Goal: Task Accomplishment & Management: Complete application form

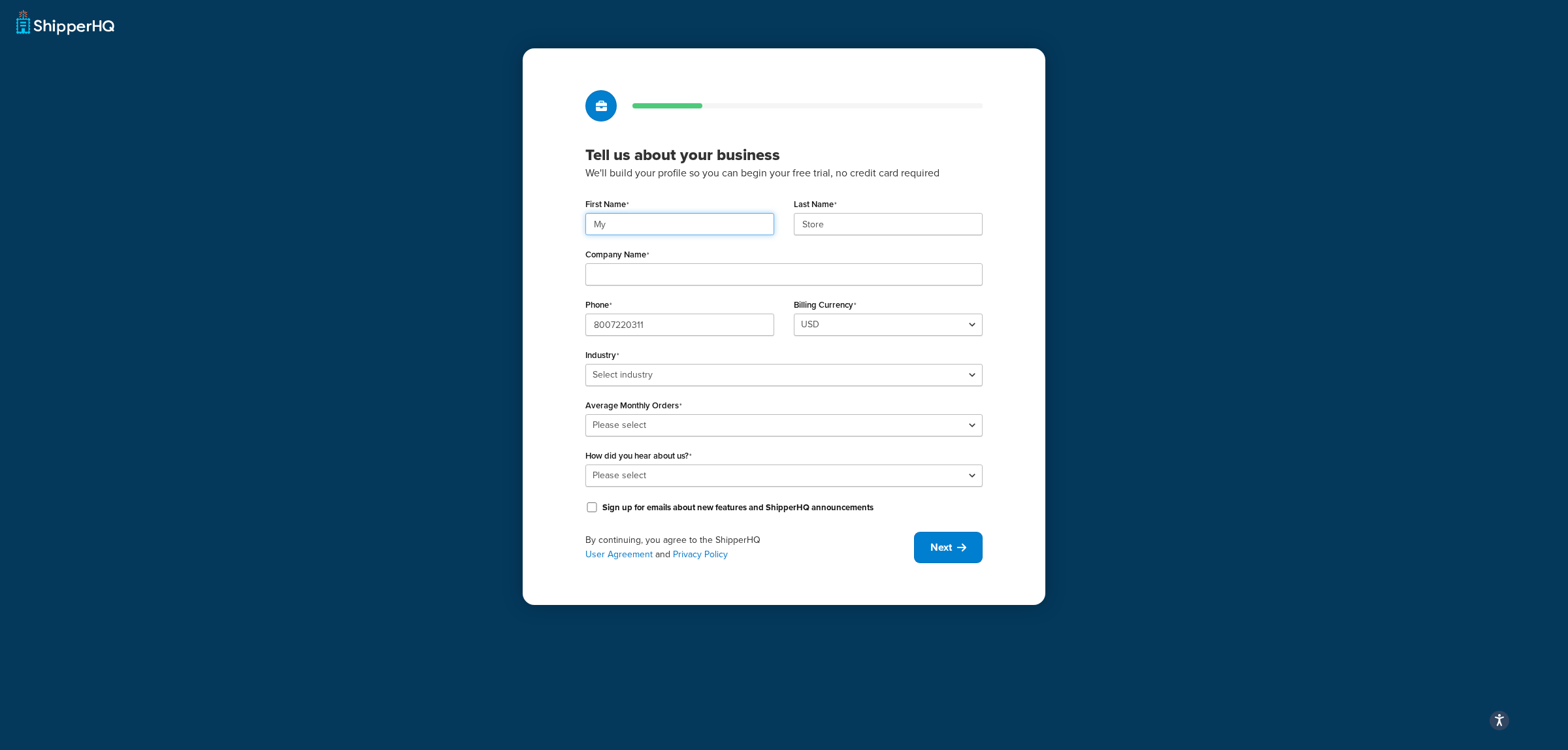
click at [635, 229] on input "My" at bounding box center [679, 224] width 189 height 22
type input "M"
type input "Clay"
type input "Smith"
type input "CES Distribution"
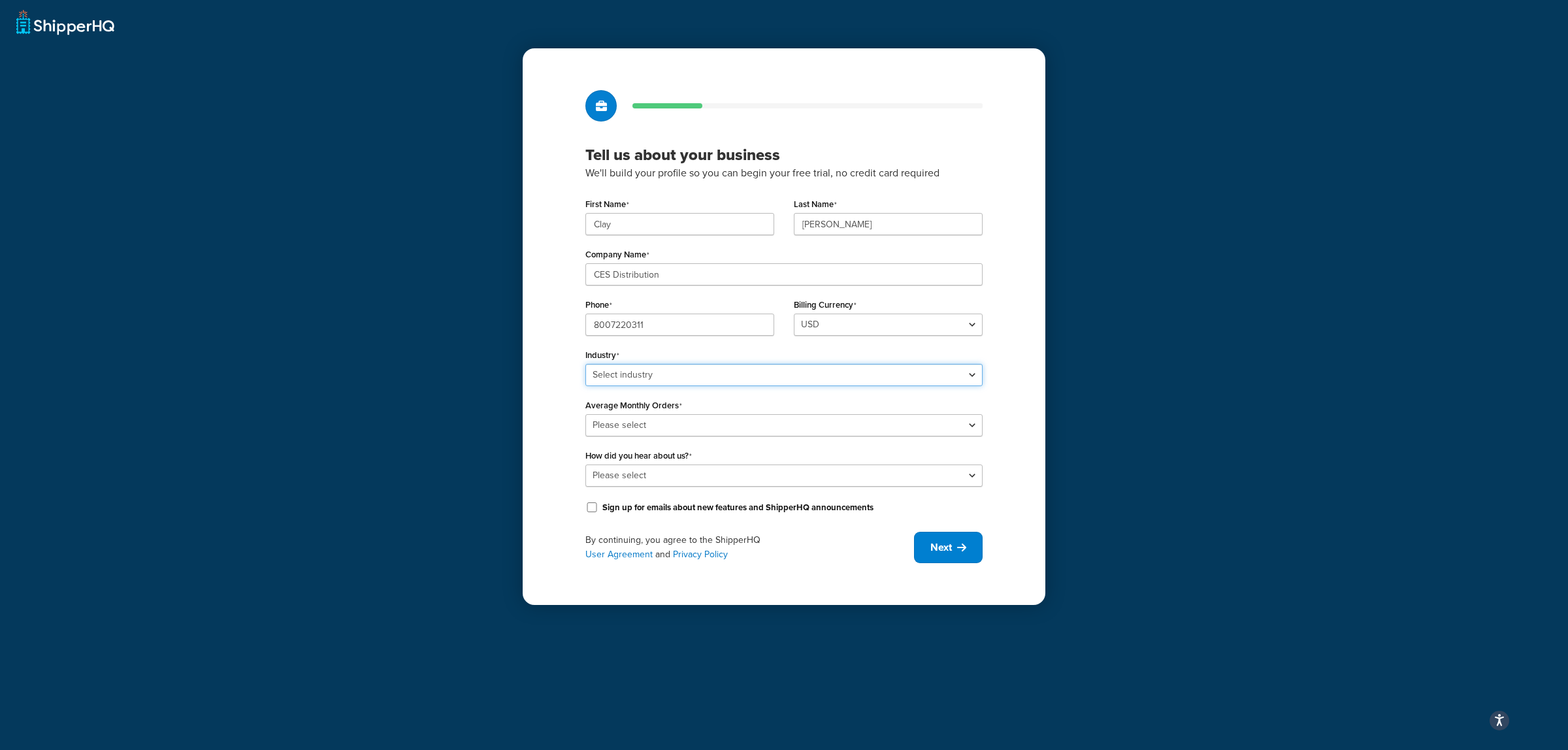
click at [680, 376] on select "Select industry Automotive Adult Agriculture Alcohol, Tobacco & CBD Arts & Craf…" at bounding box center [784, 375] width 397 height 22
select select "4"
click at [585, 364] on select "Select industry Automotive Adult Agriculture Alcohol, Tobacco & CBD Arts & Craf…" at bounding box center [784, 375] width 397 height 22
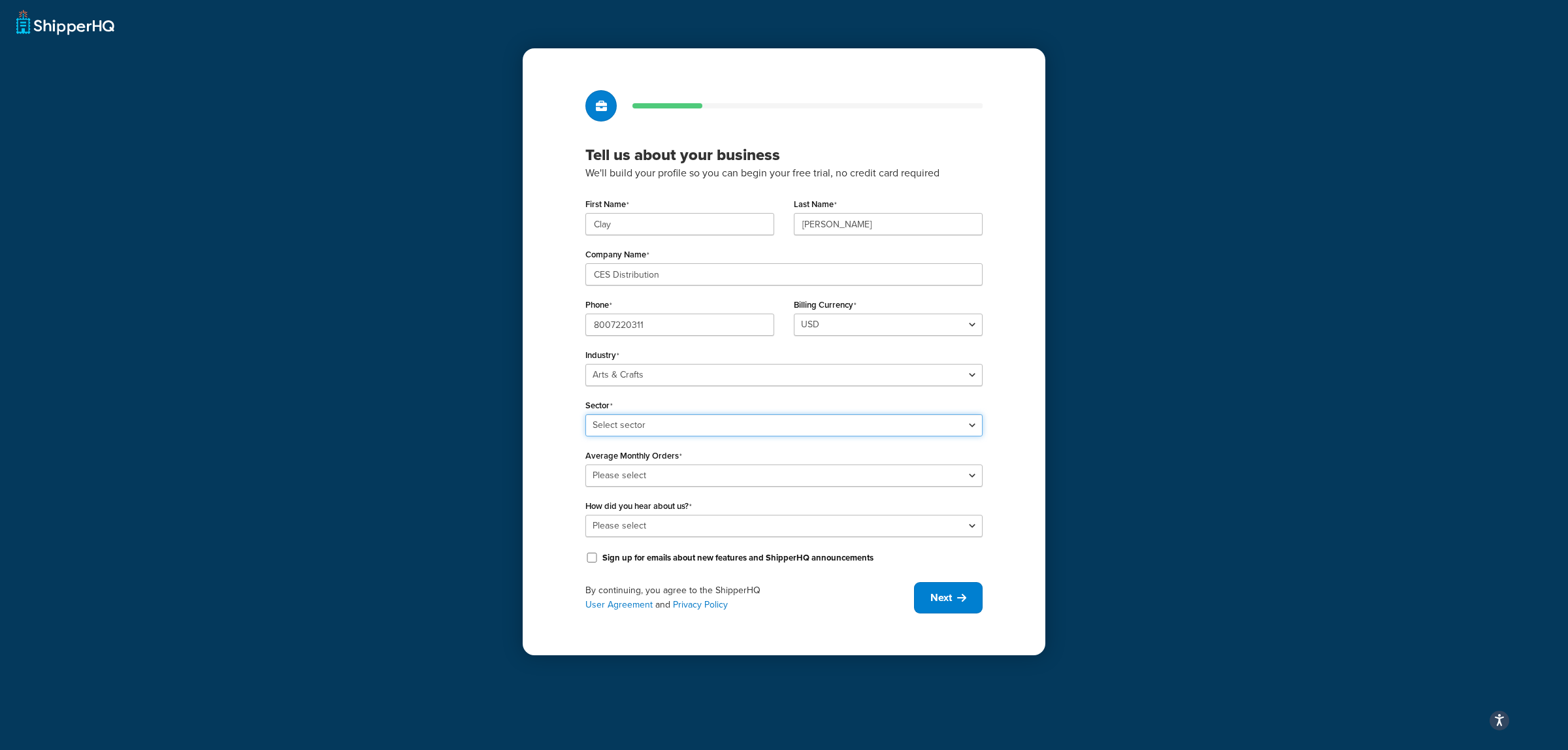
click at [663, 422] on select "Select sector Art Supplies Craft Supplies Florist Soap & Candle Stationery & Pr…" at bounding box center [784, 425] width 397 height 22
select select "12"
click at [585, 414] on select "Select sector Art Supplies Craft Supplies Florist Soap & Candle Stationery & Pr…" at bounding box center [784, 425] width 397 height 22
click at [672, 524] on select "Please select Online Search App Store or Marketplace Listing Referred by Agency…" at bounding box center [784, 525] width 397 height 22
select select "10"
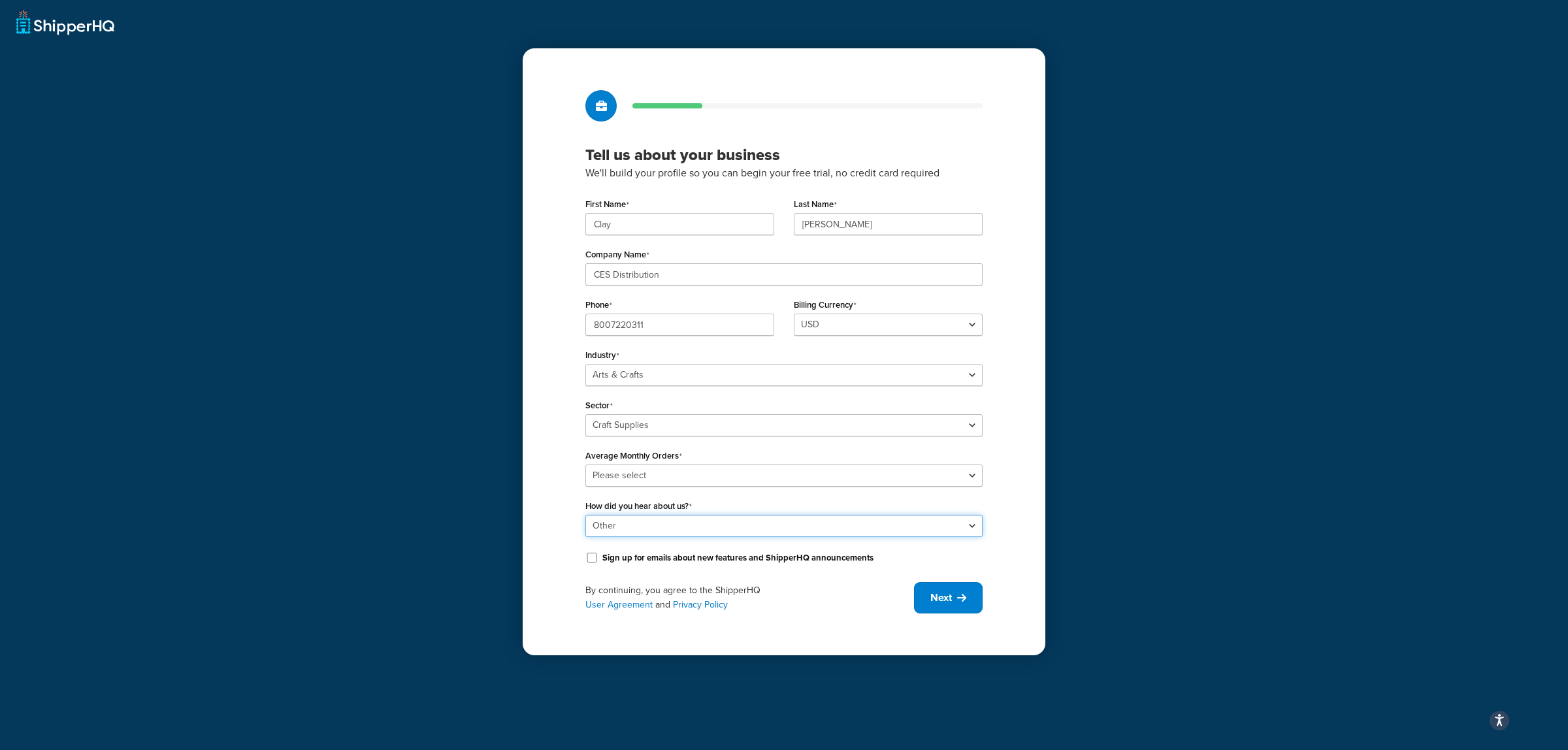
click at [585, 515] on select "Please select Online Search App Store or Marketplace Listing Referred by Agency…" at bounding box center [784, 525] width 397 height 22
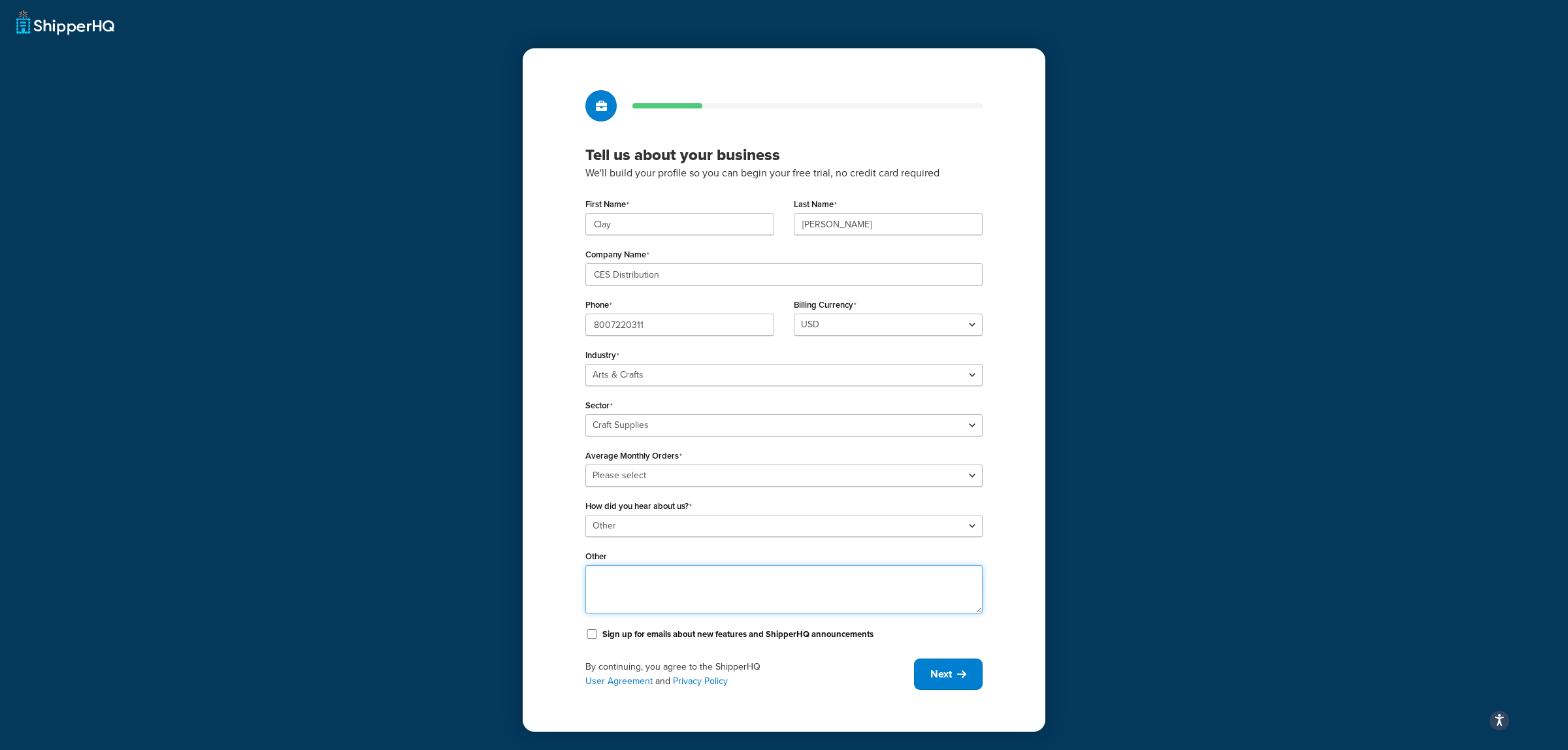
click at [707, 597] on textarea "Other" at bounding box center [784, 589] width 397 height 48
type textarea "Previous ShipperHQ Account (BigCommerce)"
drag, startPoint x: 651, startPoint y: 325, endPoint x: 507, endPoint y: 325, distance: 144.0
click at [507, 325] on div "Tell us about your business We'll build your profile so you can begin your free…" at bounding box center [784, 375] width 1568 height 750
type input "8175815200"
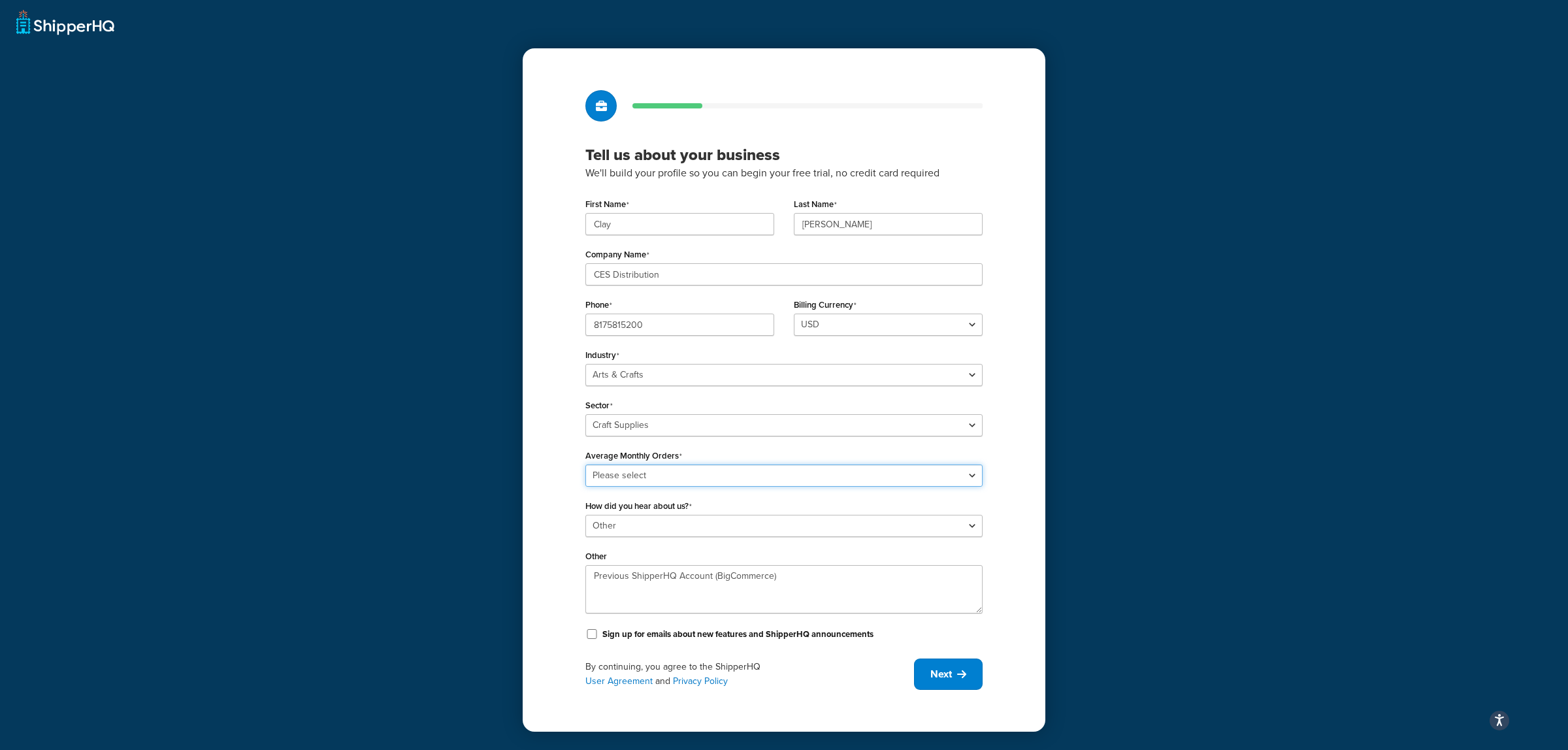
click at [700, 475] on select "Please select 0-500 501-1,000 1,001-10,000 10,001-20,000 Over 20,000" at bounding box center [784, 475] width 397 height 22
select select "2"
click at [585, 465] on select "Please select 0-500 501-1,000 1,001-10,000 10,001-20,000 Over 20,000" at bounding box center [784, 475] width 397 height 22
click at [566, 494] on div "Tell us about your business We'll build your profile so you can begin your free…" at bounding box center [784, 390] width 523 height 683
click at [945, 686] on button "Next" at bounding box center [948, 673] width 68 height 31
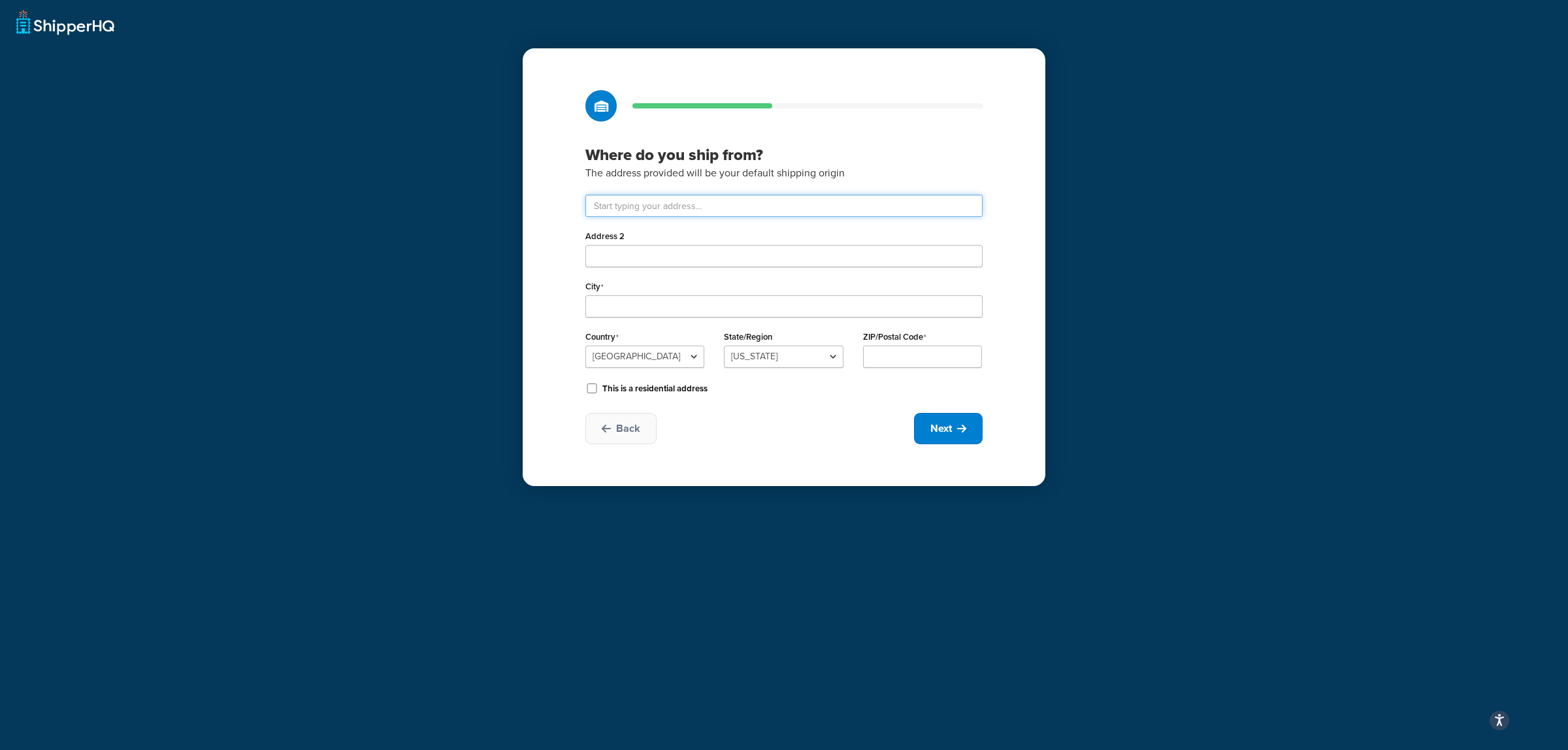
click at [633, 205] on input "text" at bounding box center [784, 205] width 397 height 22
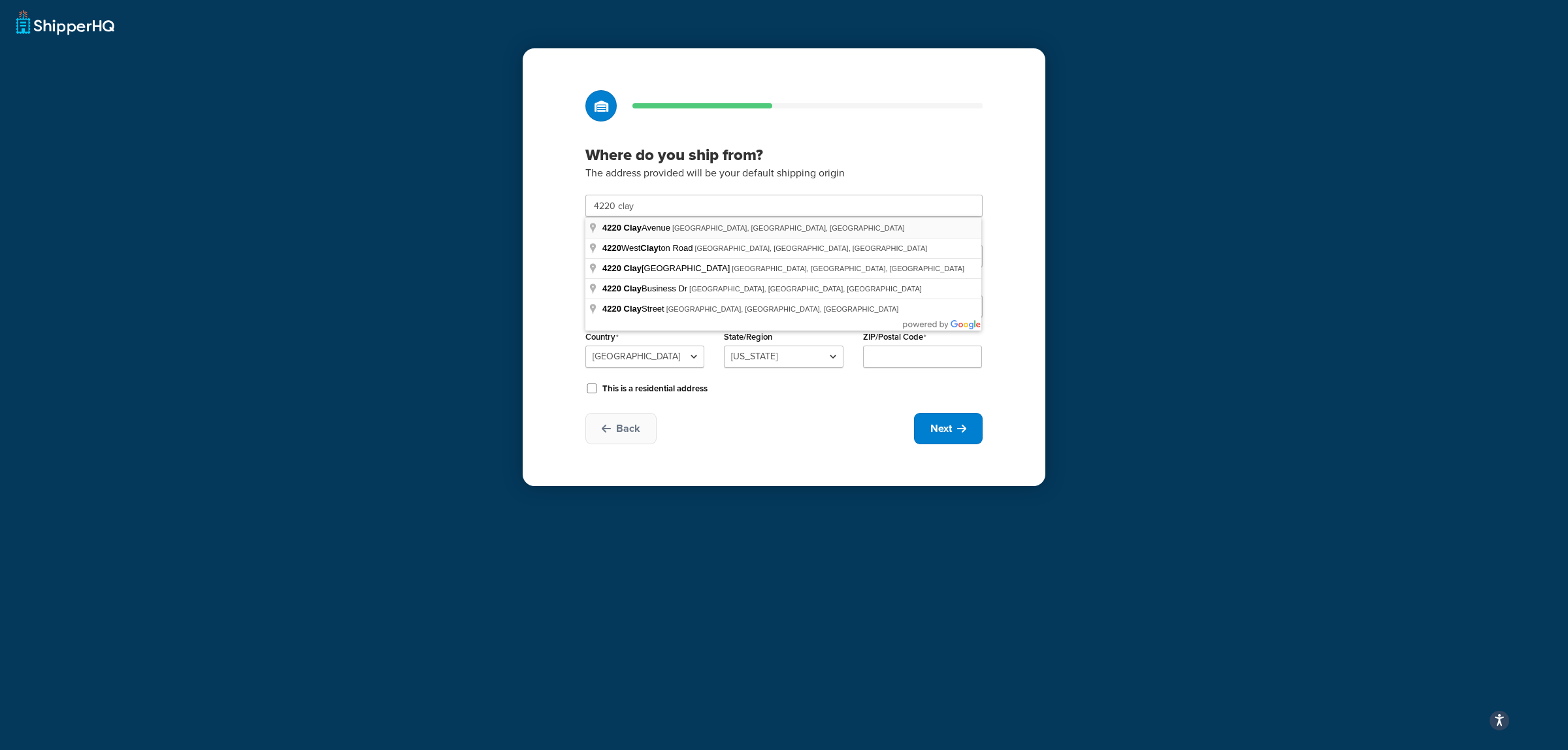
type input "4220 Clay Ave"
type input "Fort Worth"
select select "43"
type input "76117"
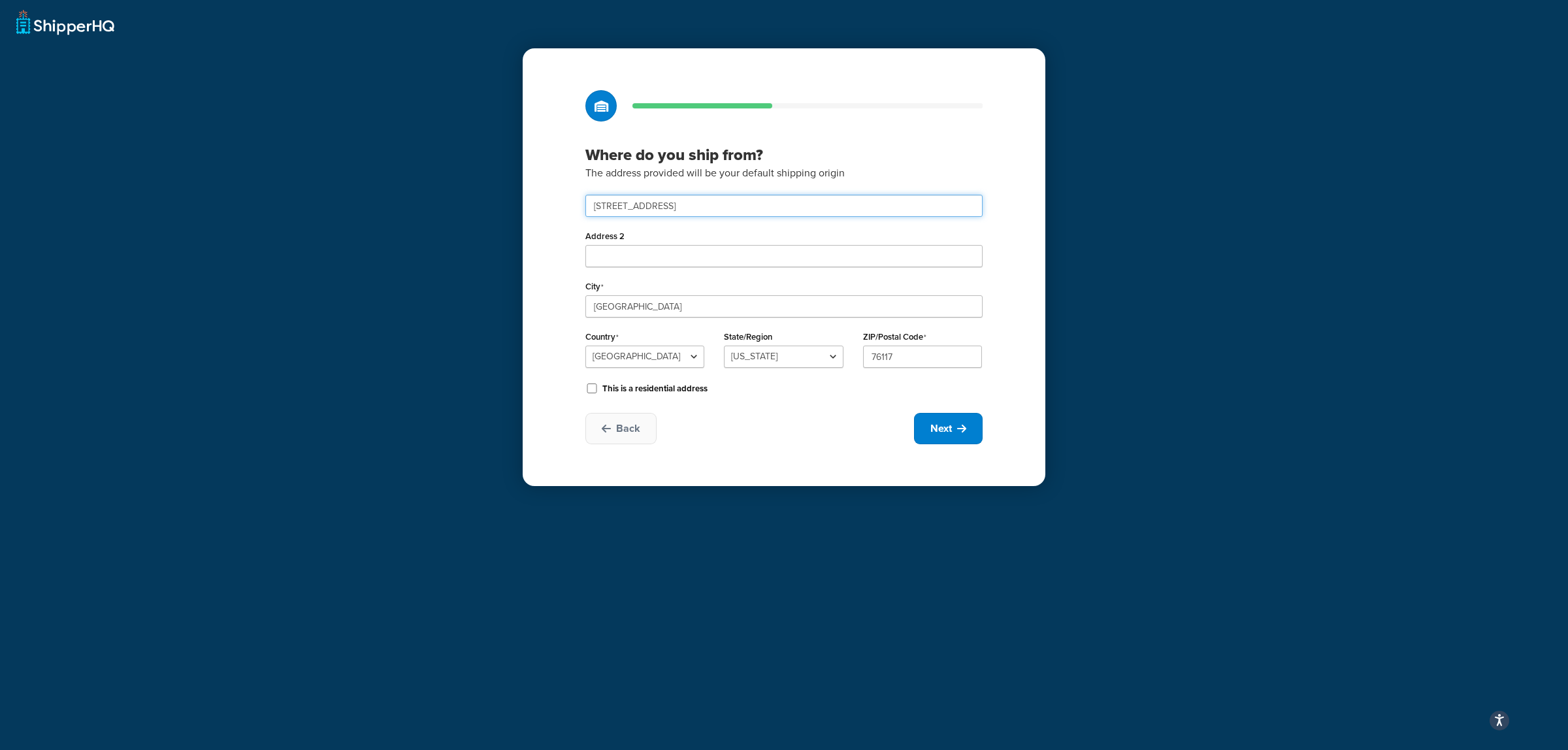
click at [647, 203] on input "4220 Clay Ave" at bounding box center [784, 205] width 397 height 22
click at [774, 152] on h3 "Where do you ship from?" at bounding box center [784, 155] width 397 height 20
click at [944, 431] on span "Next" at bounding box center [941, 428] width 22 height 14
select select "1"
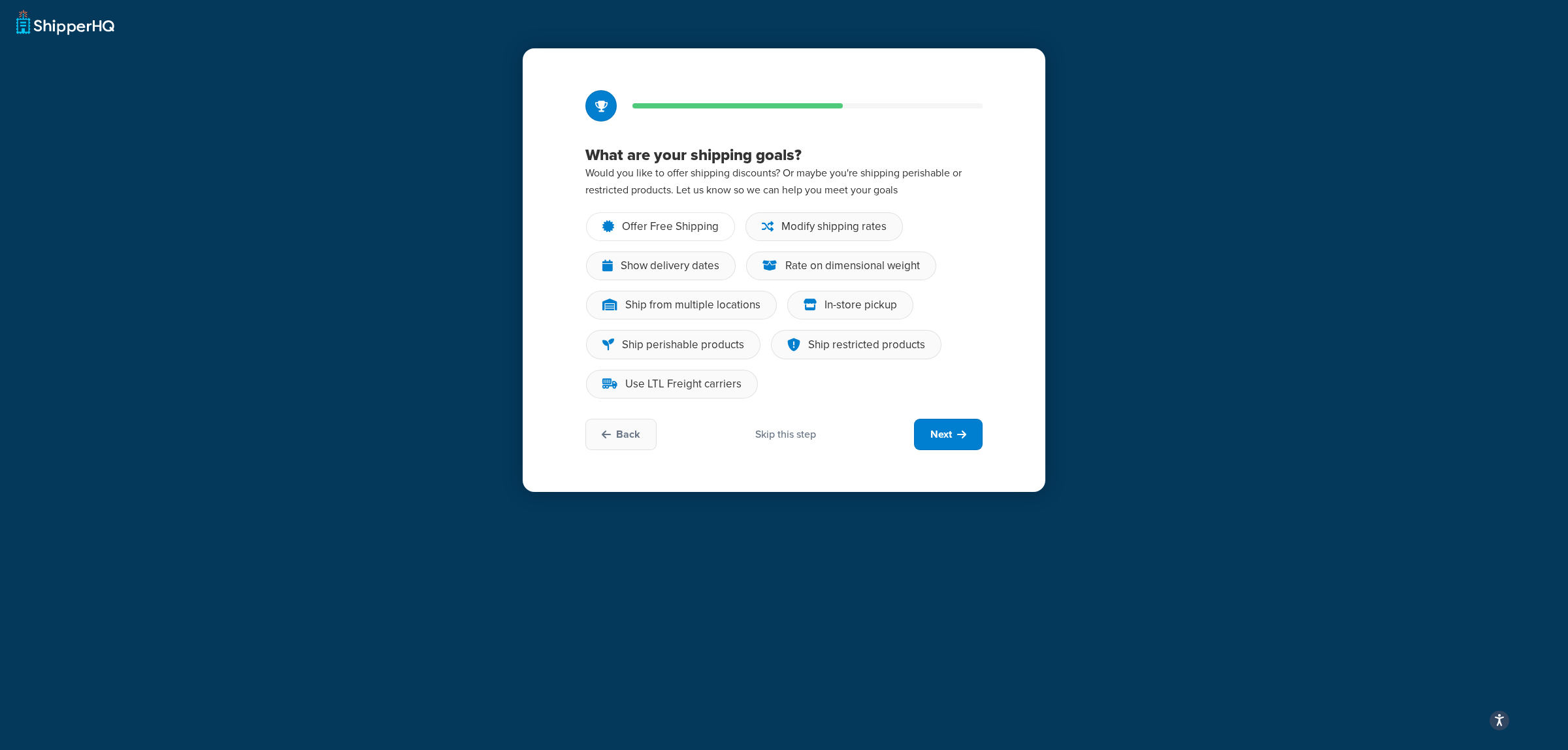
click at [655, 228] on div "Offer Free Shipping" at bounding box center [671, 227] width 97 height 13
click at [0, 0] on input "Offer Free Shipping" at bounding box center [0, 0] width 0 height 0
click at [804, 222] on div "Modify shipping rates" at bounding box center [834, 227] width 105 height 13
click at [0, 0] on input "Modify shipping rates" at bounding box center [0, 0] width 0 height 0
click at [665, 259] on div "Show delivery dates" at bounding box center [670, 265] width 99 height 13
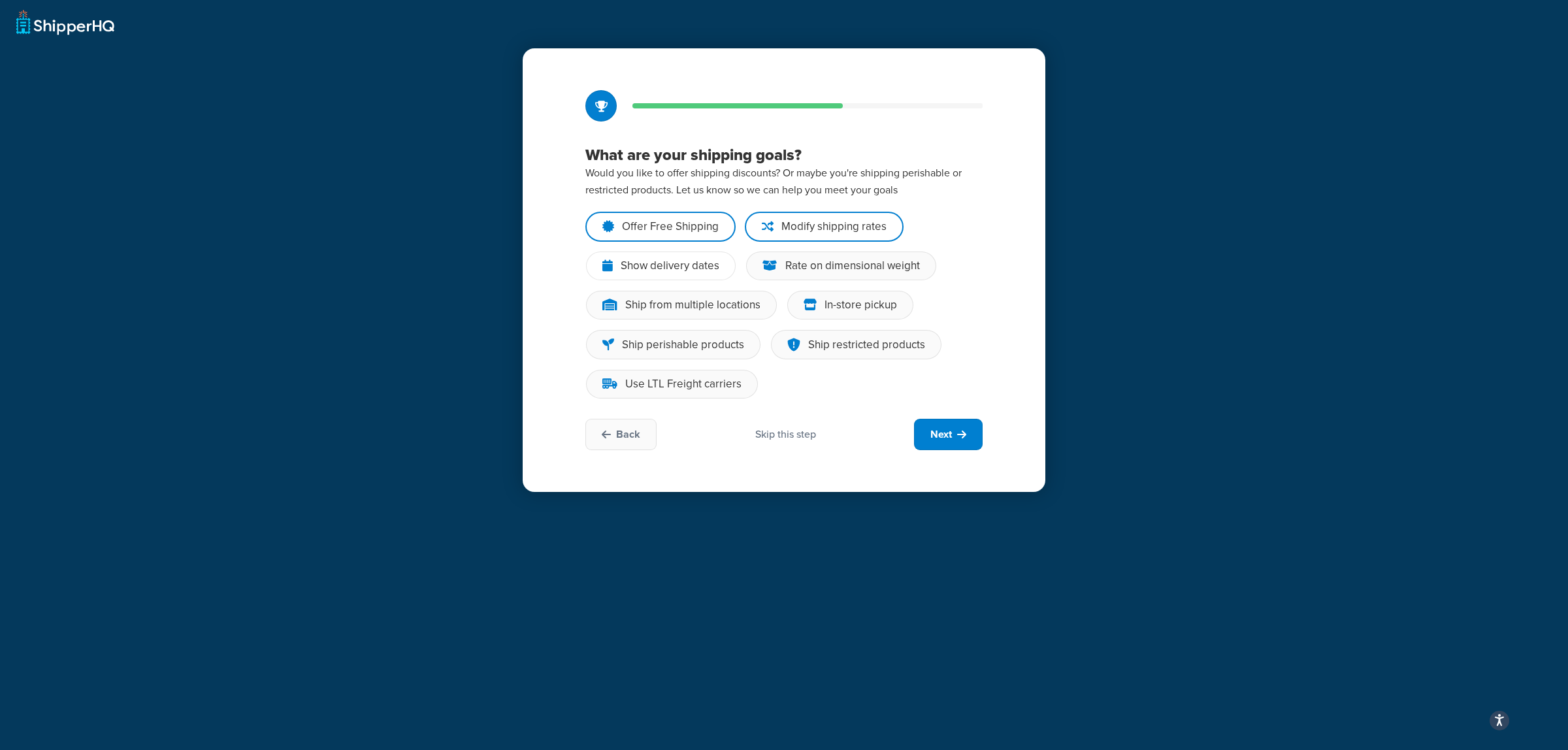
click at [0, 0] on input "Show delivery dates" at bounding box center [0, 0] width 0 height 0
click at [819, 259] on div "Rate on dimensional weight" at bounding box center [853, 265] width 135 height 13
click at [0, 0] on input "Rate on dimensional weight" at bounding box center [0, 0] width 0 height 0
click at [784, 435] on div "Skip this step" at bounding box center [785, 433] width 61 height 14
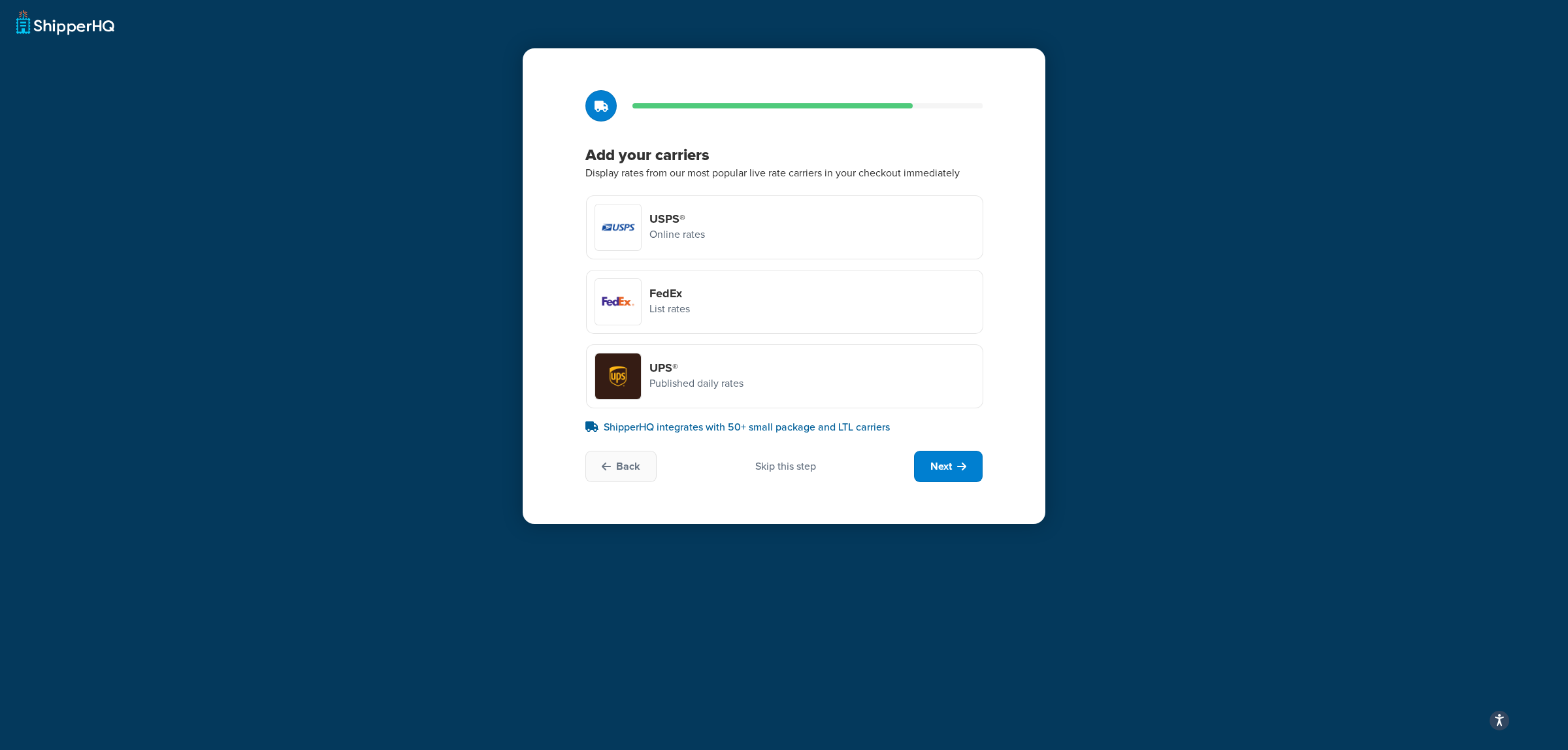
click at [766, 223] on div "USPS® Online rates" at bounding box center [784, 227] width 397 height 64
click at [0, 0] on input "USPS® Online rates" at bounding box center [0, 0] width 0 height 0
click at [830, 312] on div "FedEx List rates" at bounding box center [784, 301] width 397 height 64
click at [0, 0] on input "FedEx List rates" at bounding box center [0, 0] width 0 height 0
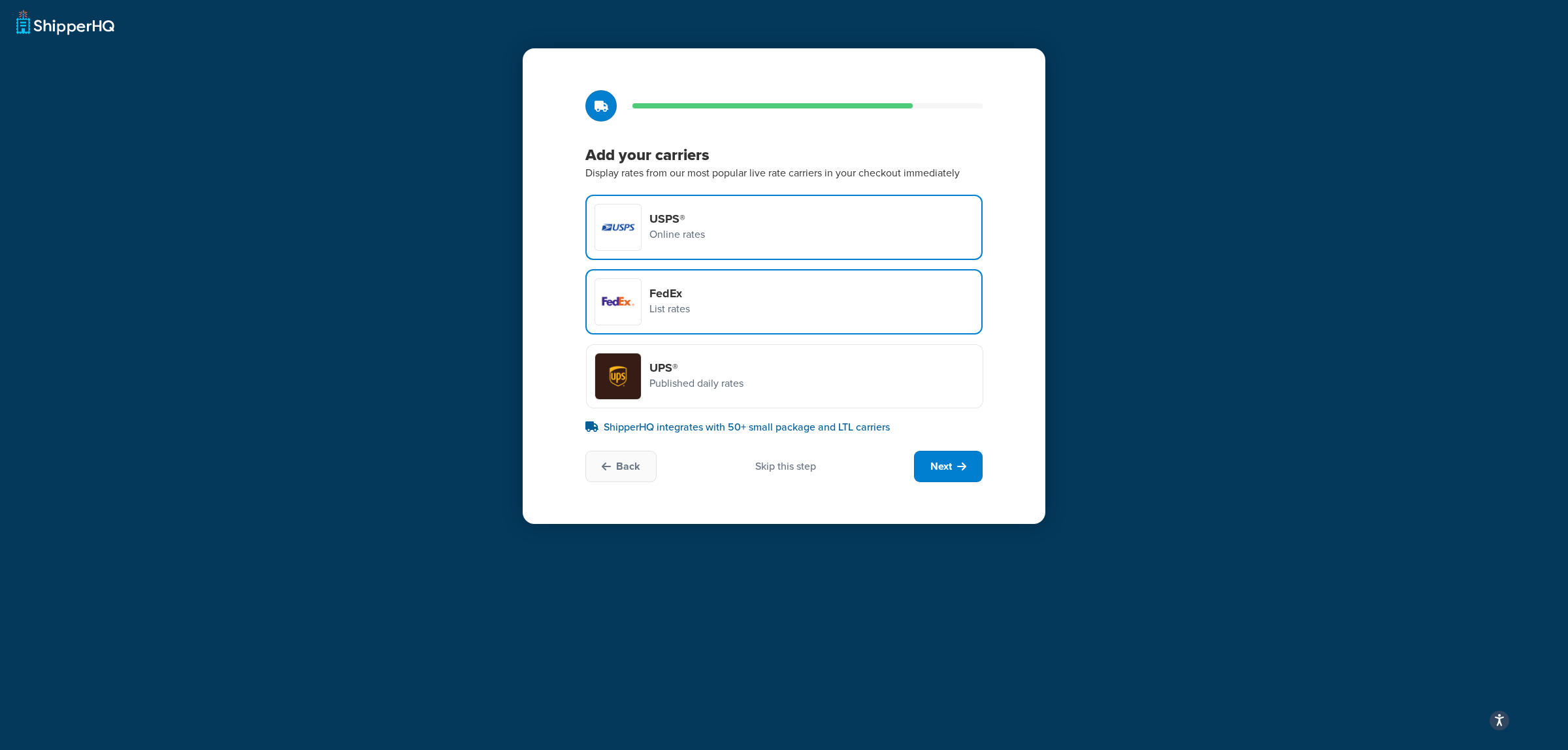
click at [826, 384] on div "UPS® Published daily rates" at bounding box center [784, 375] width 397 height 64
click at [0, 0] on input "UPS® Published daily rates" at bounding box center [0, 0] width 0 height 0
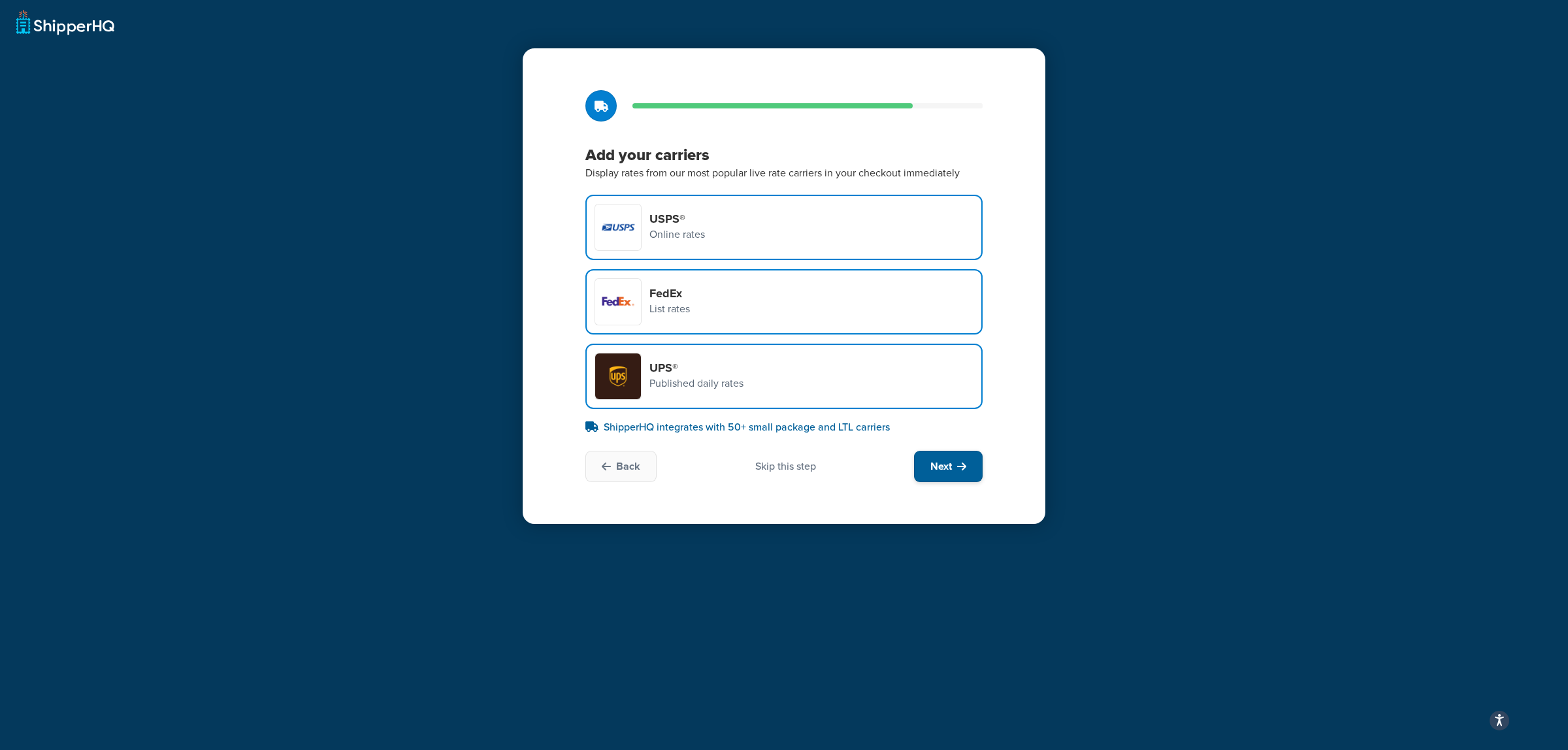
click at [952, 463] on button "Next" at bounding box center [948, 466] width 68 height 31
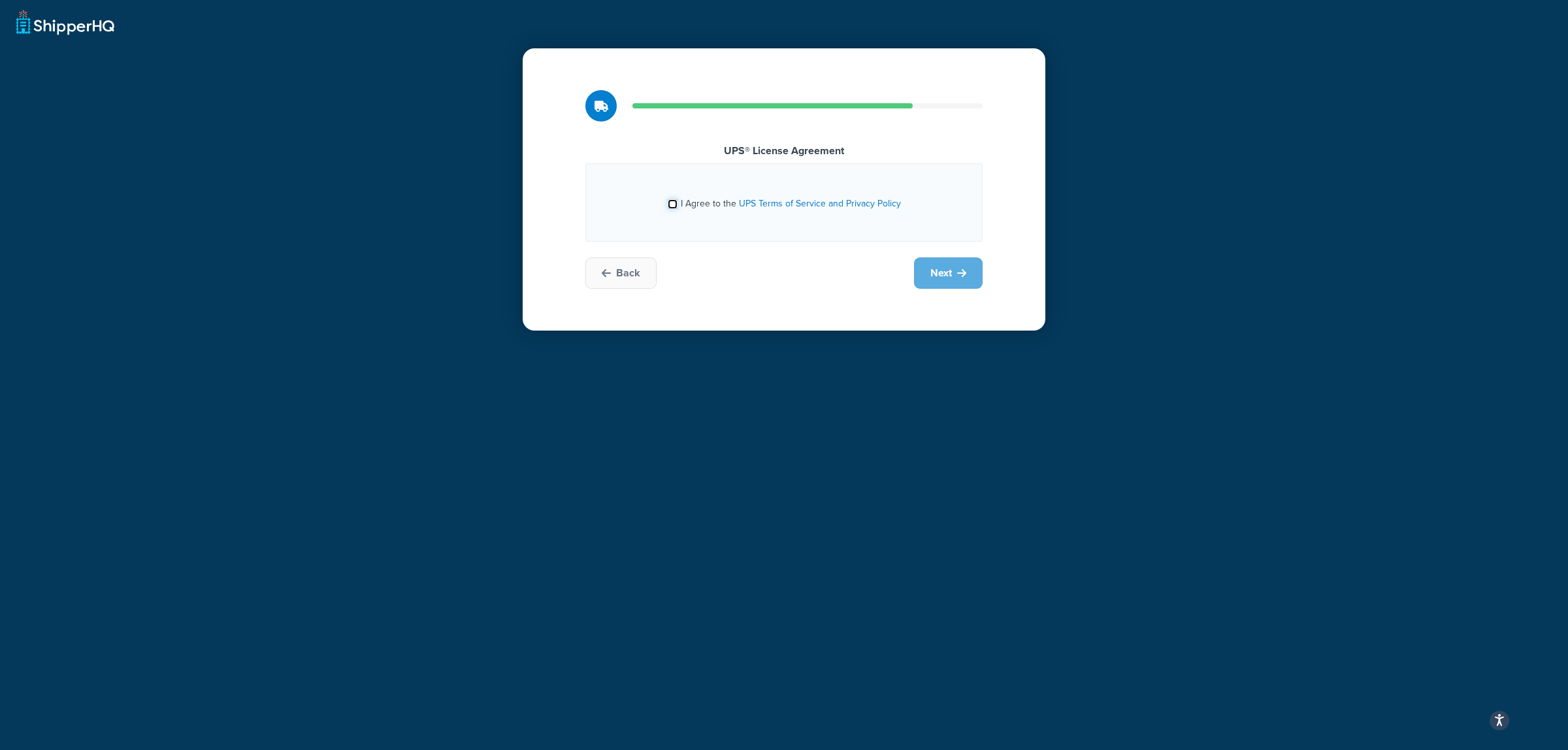
click at [676, 200] on input "I Agree to the UPS Terms of Service and Privacy Policy" at bounding box center [673, 204] width 9 height 9
checkbox input "true"
click at [958, 278] on icon at bounding box center [962, 272] width 9 height 10
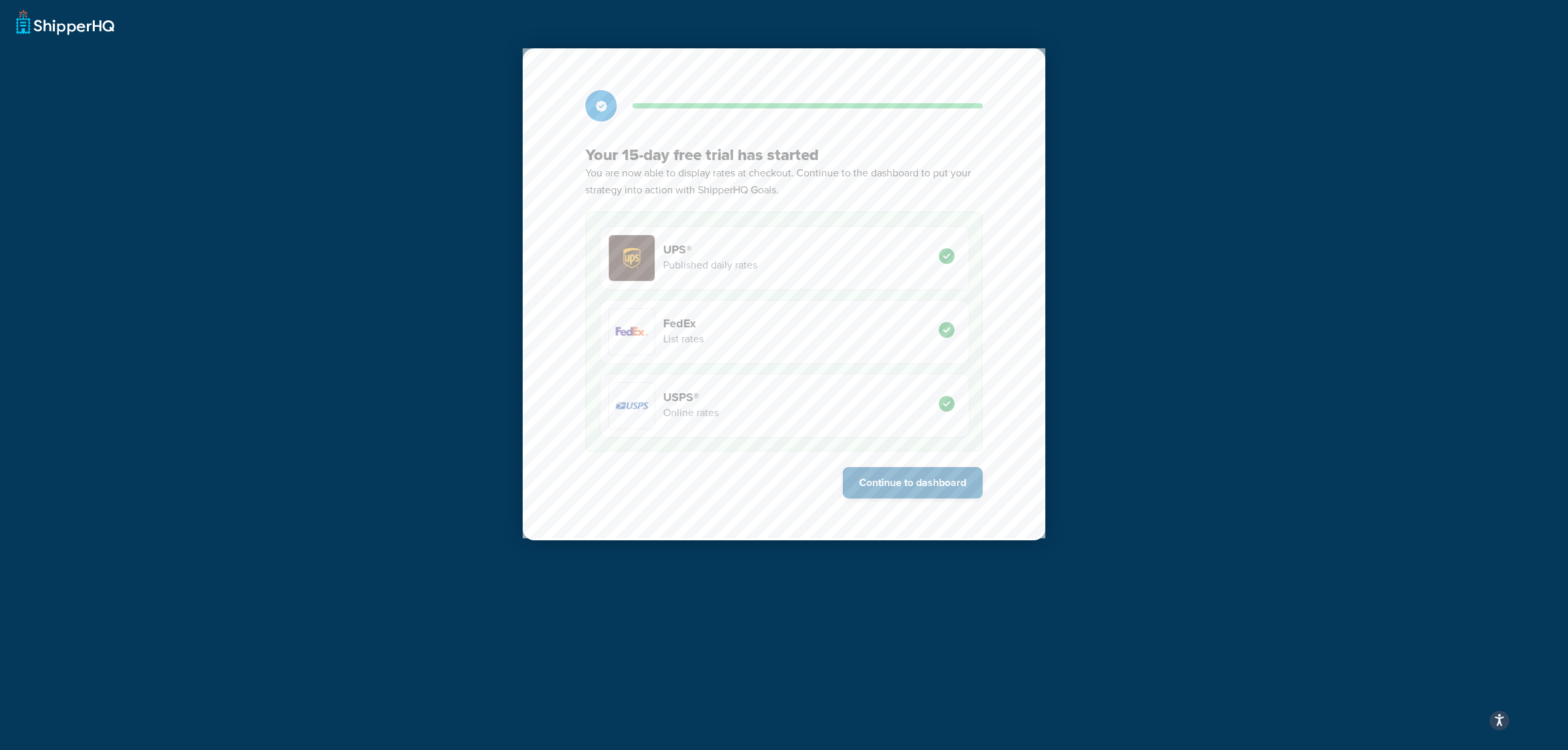
click at [901, 497] on button "Continue to dashboard" at bounding box center [912, 482] width 139 height 31
